Goal: Use online tool/utility: Use online tool/utility

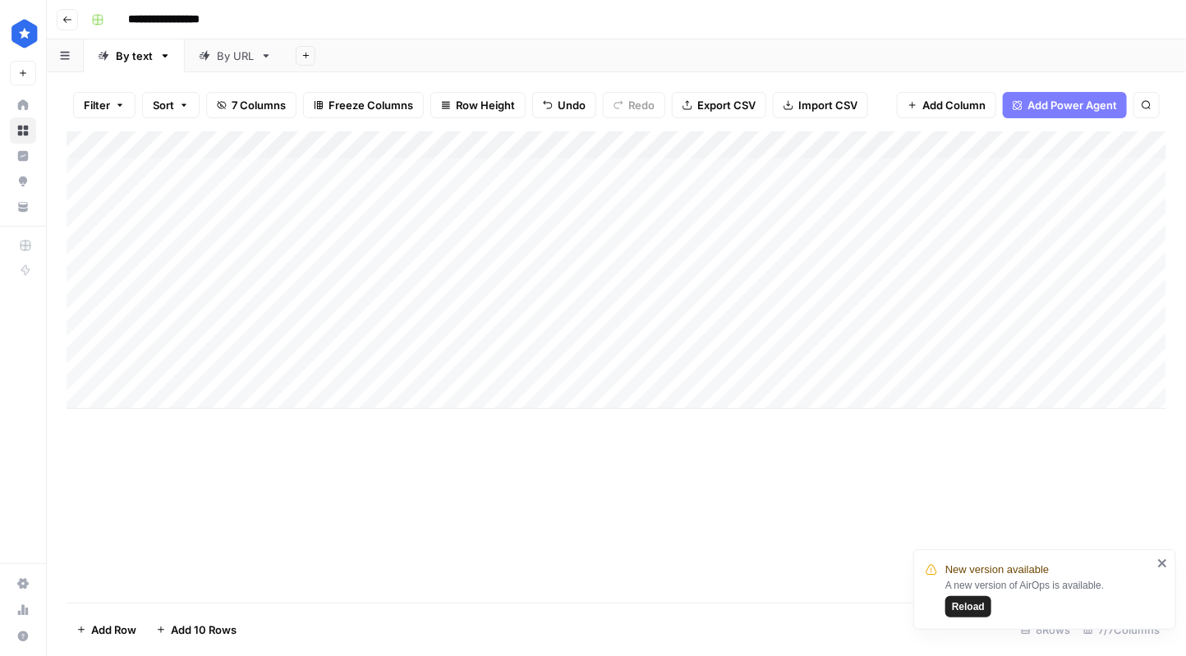
click at [252, 64] on link "By URL" at bounding box center [235, 55] width 101 height 33
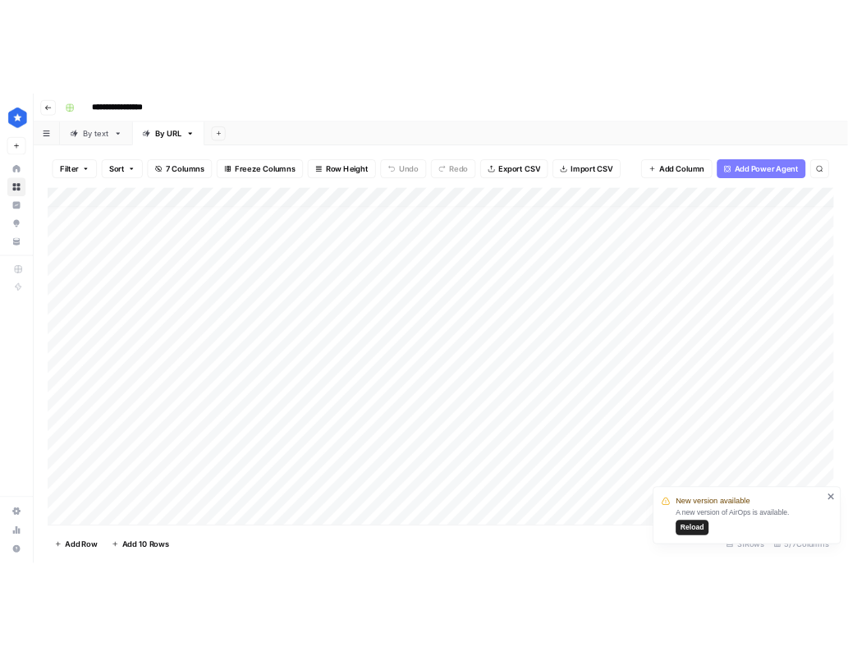
scroll to position [448, 0]
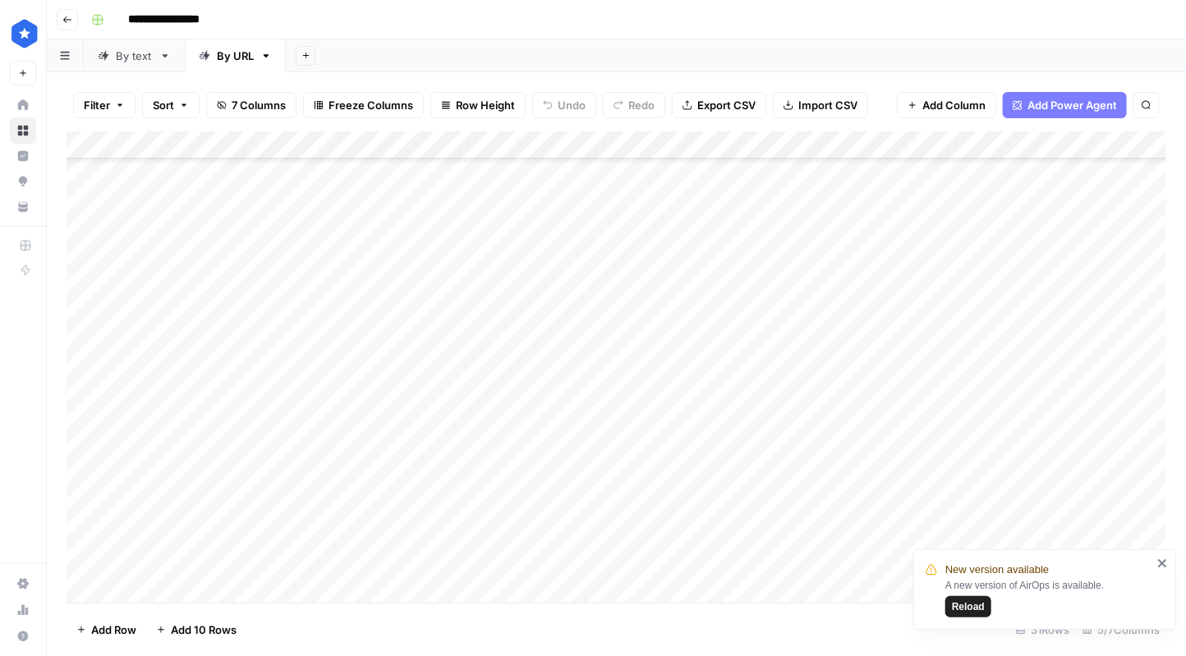
click at [236, 563] on div "Add Column" at bounding box center [616, 366] width 1099 height 471
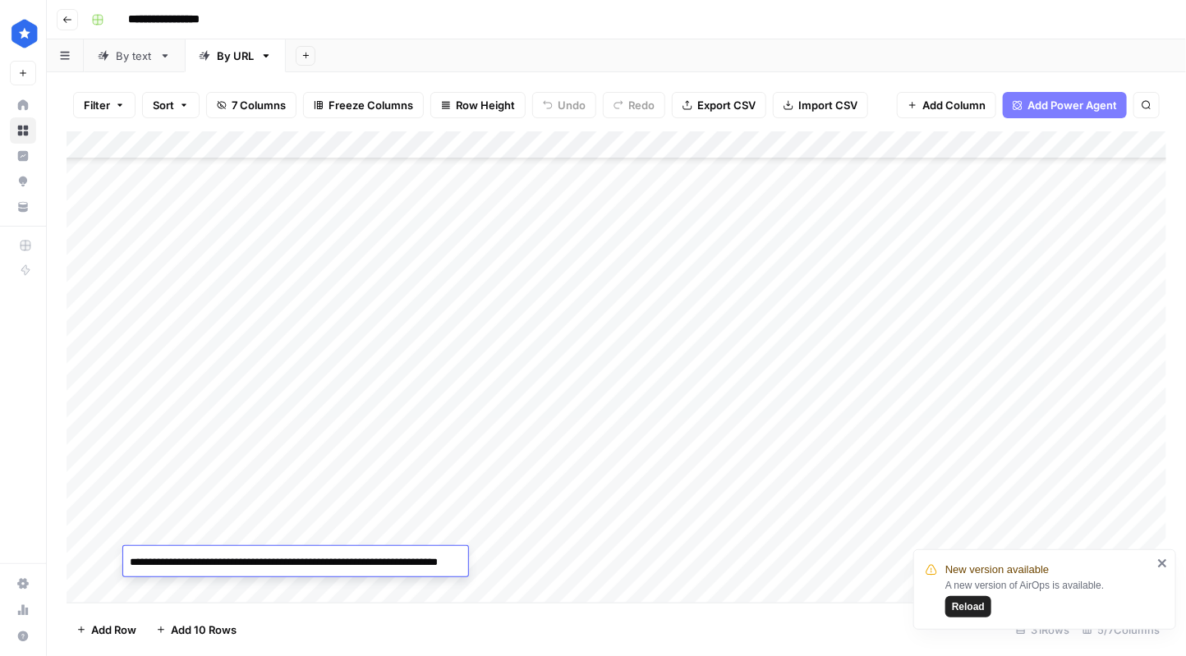
click at [236, 563] on textarea "**********" at bounding box center [295, 570] width 345 height 39
type textarea "**********"
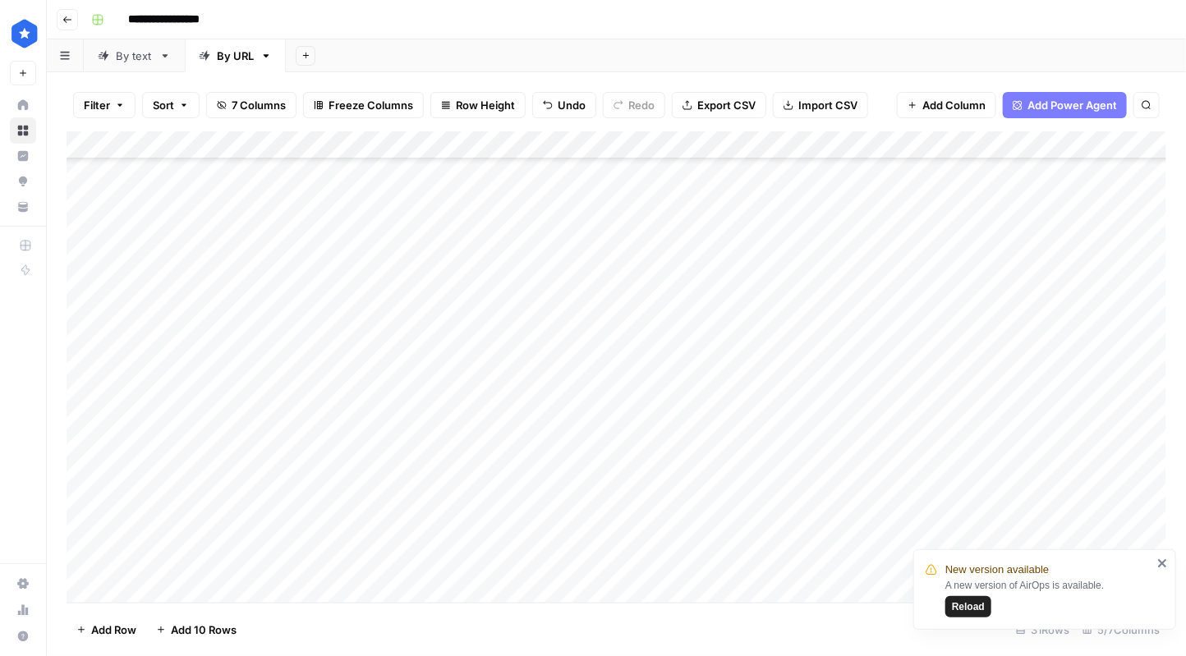
click at [1161, 568] on icon "close" at bounding box center [1162, 563] width 11 height 13
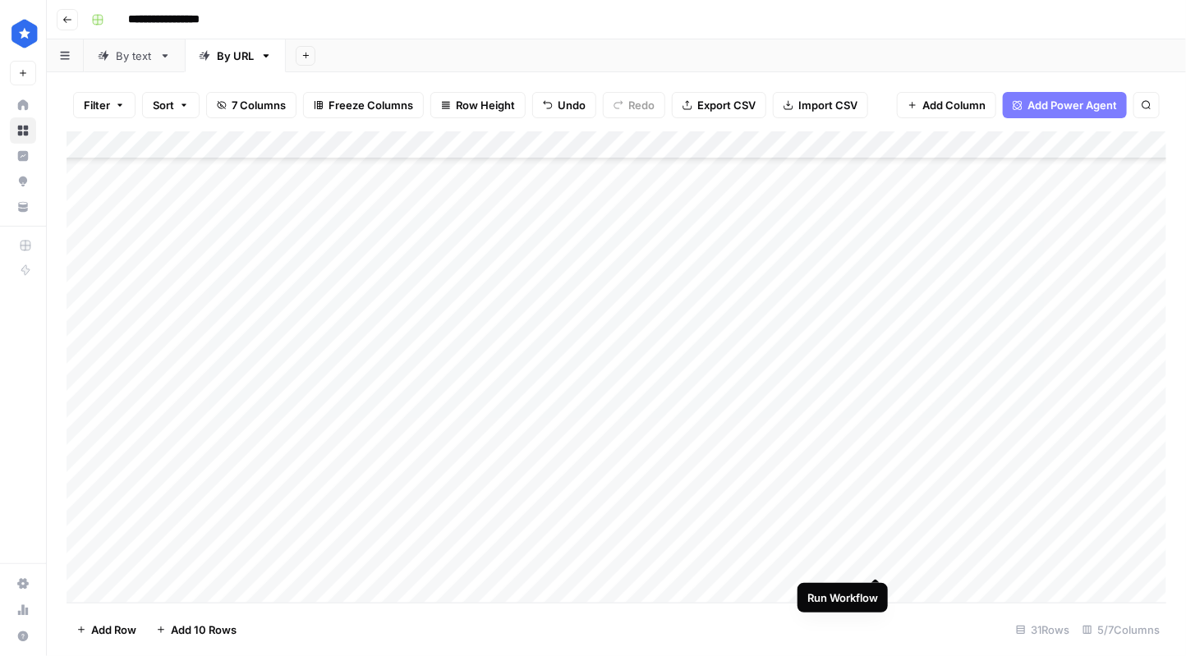
click at [880, 561] on div "Add Column" at bounding box center [616, 366] width 1099 height 471
click at [255, 555] on div "Add Column" at bounding box center [616, 366] width 1099 height 471
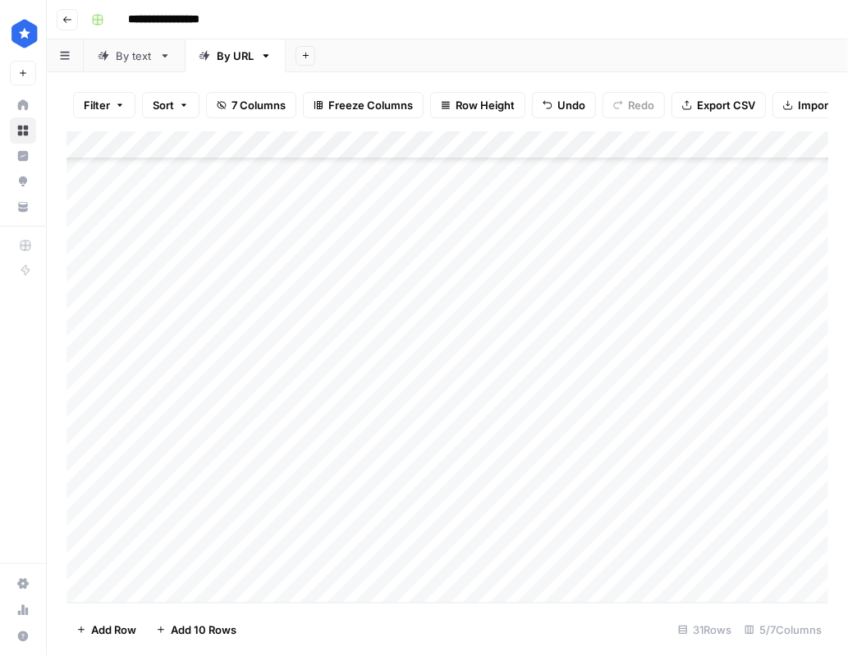
click at [133, 64] on link "By text" at bounding box center [134, 55] width 101 height 33
click at [347, 310] on div "Add Column" at bounding box center [448, 270] width 762 height 278
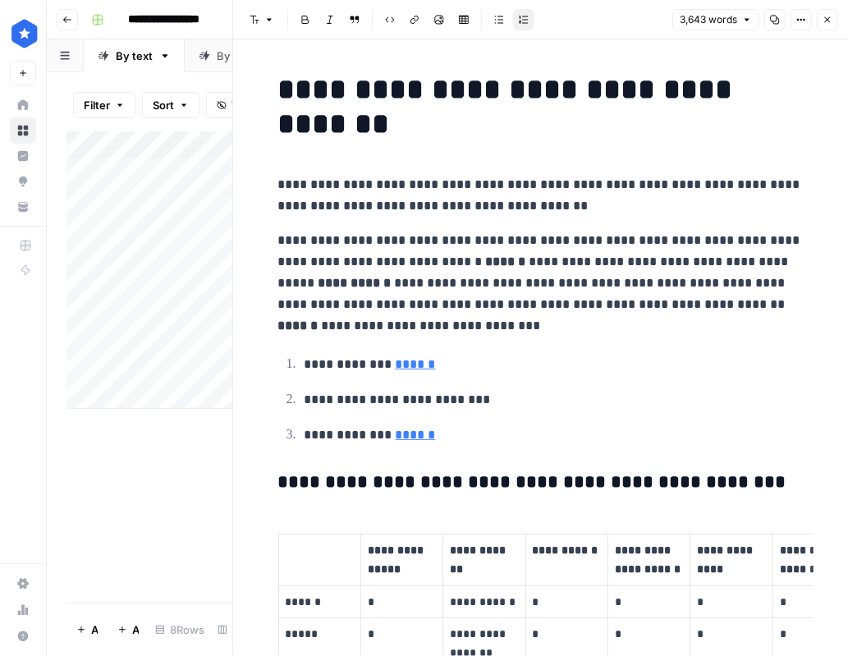
click at [523, 306] on p "**********" at bounding box center [541, 283] width 526 height 107
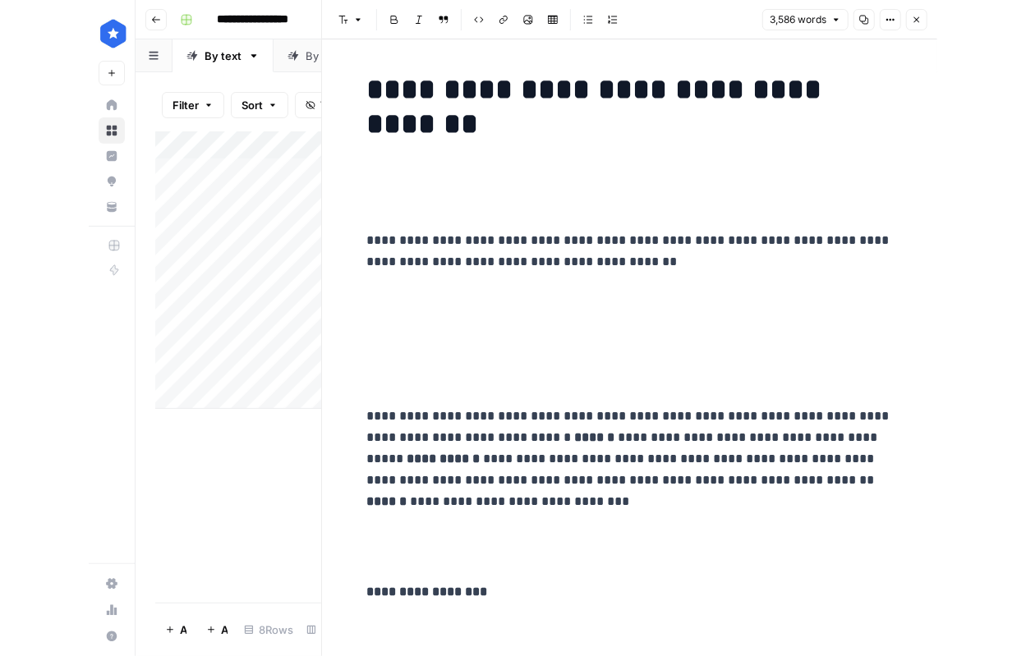
scroll to position [18742, 0]
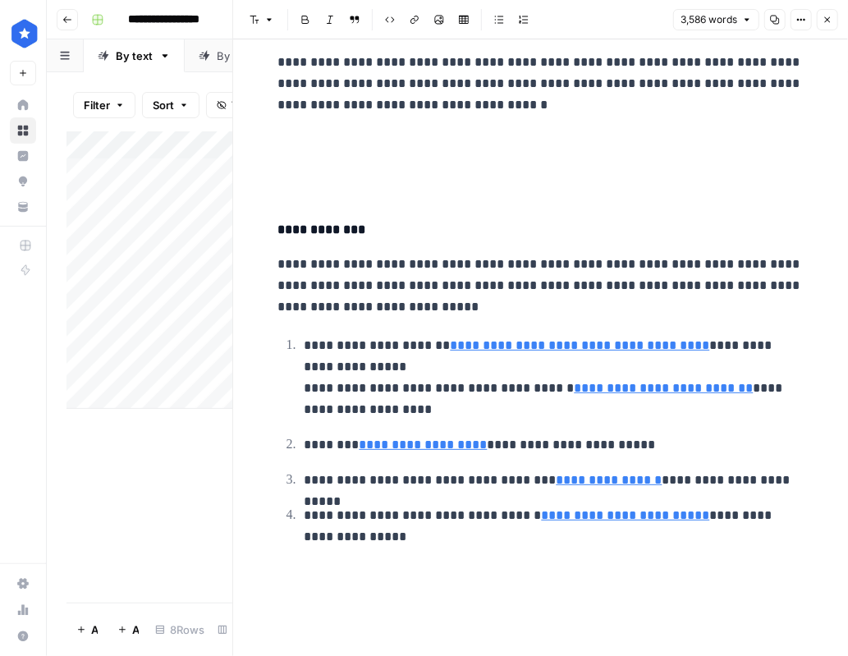
click at [829, 17] on icon "button" at bounding box center [828, 20] width 6 height 6
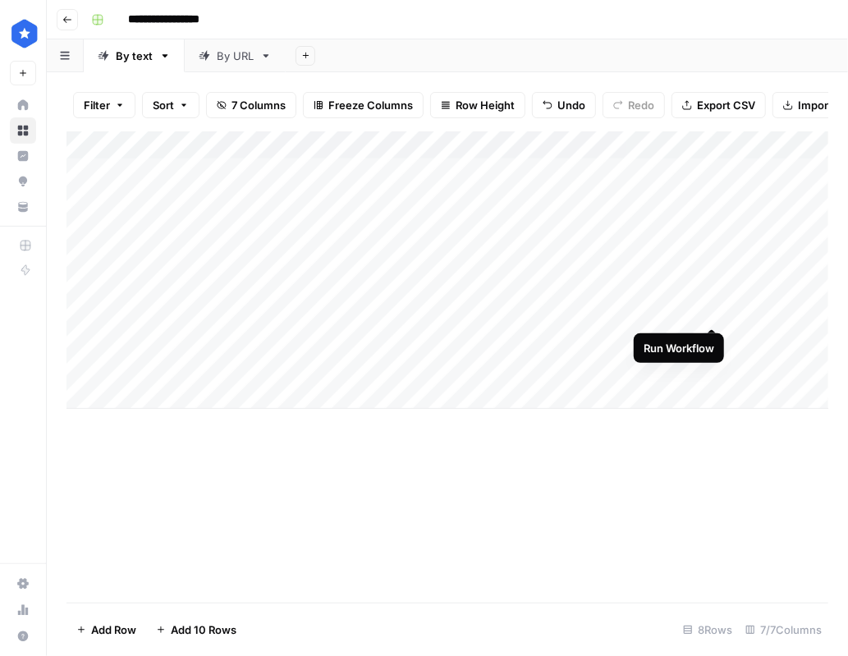
click at [712, 310] on div "Add Column" at bounding box center [448, 270] width 762 height 278
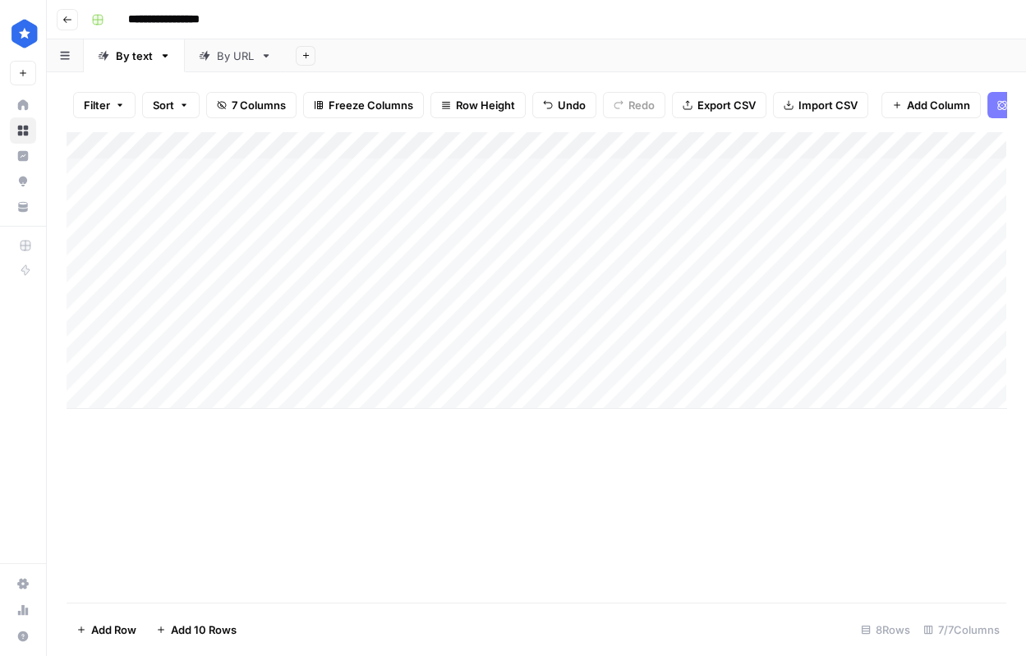
click at [211, 57] on div "By URL" at bounding box center [226, 56] width 55 height 16
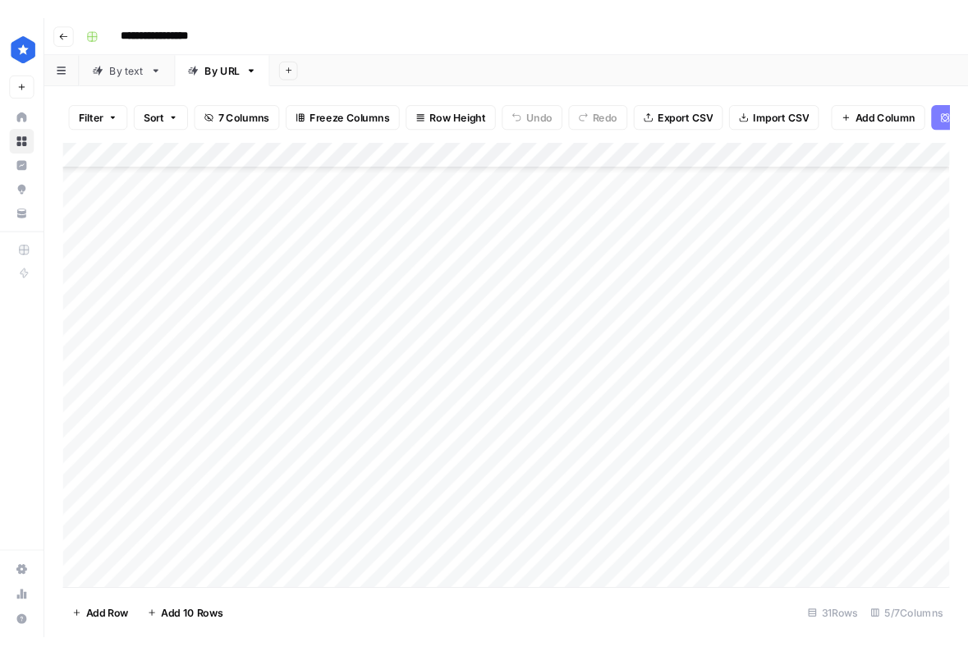
scroll to position [448, 0]
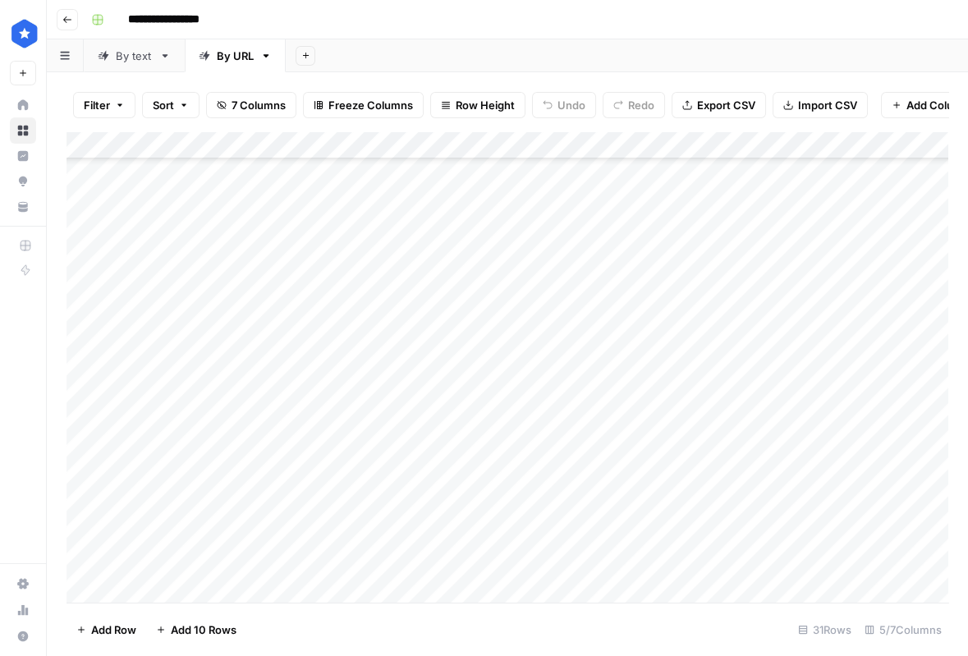
click at [136, 60] on div "By text" at bounding box center [134, 56] width 37 height 16
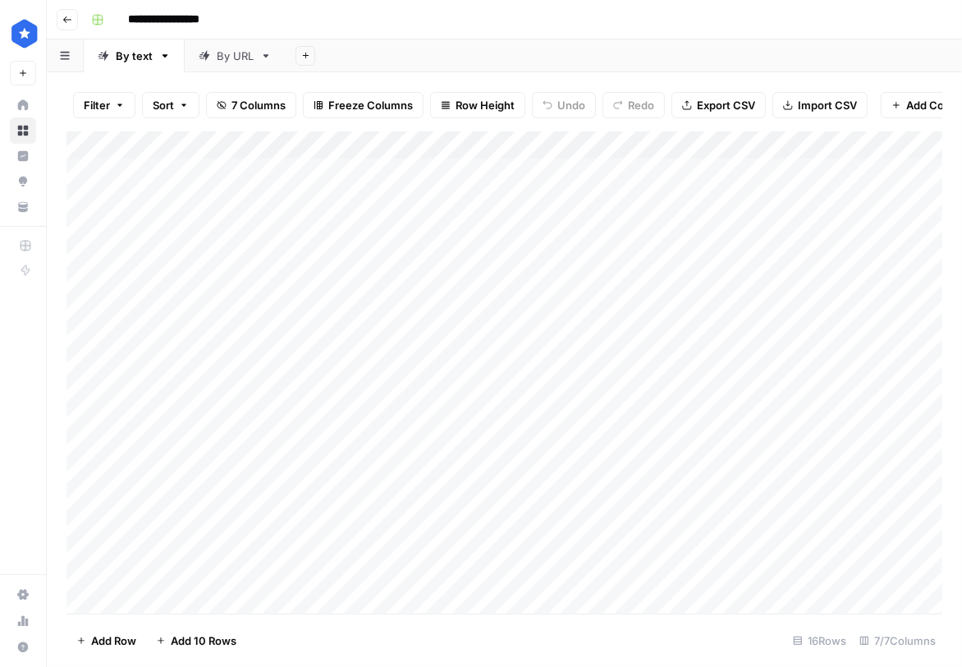
click at [224, 58] on div "By URL" at bounding box center [235, 56] width 37 height 16
click at [133, 48] on div "By text" at bounding box center [134, 56] width 37 height 16
